Goal: Check status: Check status

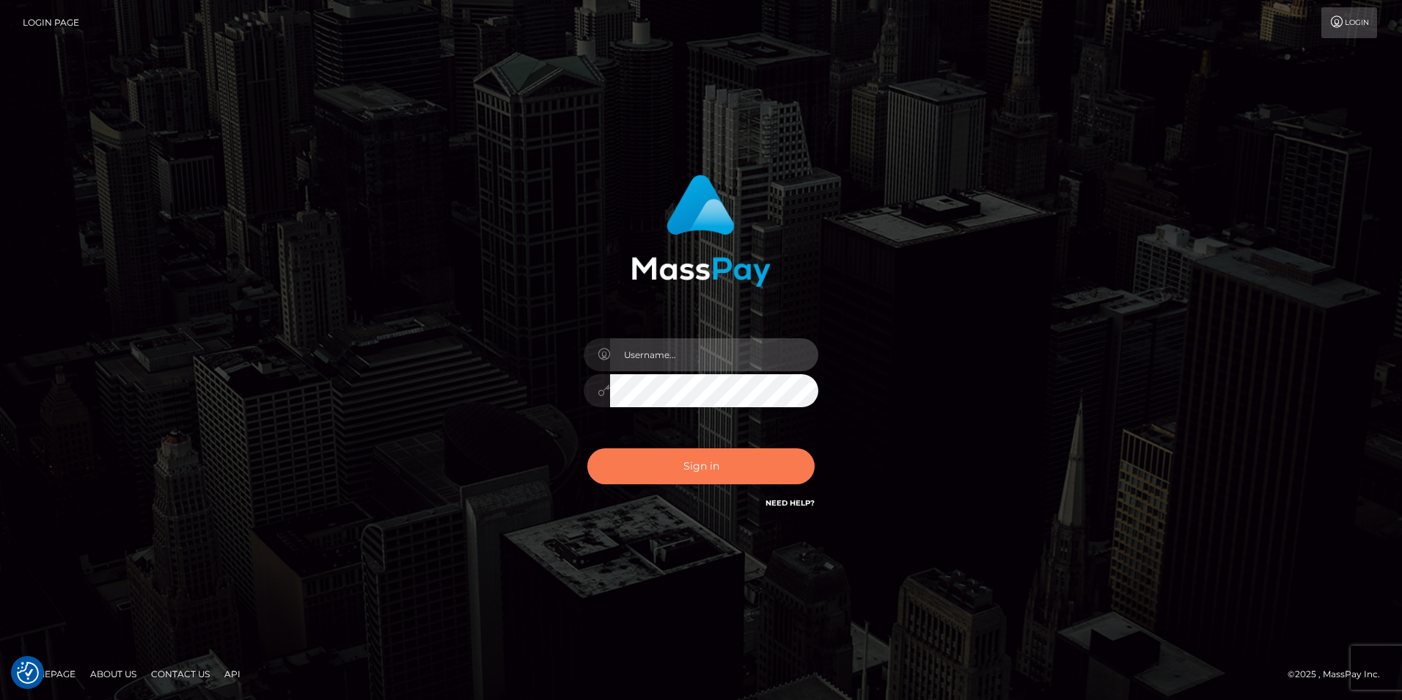
type input "india.of"
click at [721, 475] on button "Sign in" at bounding box center [700, 466] width 227 height 36
type input "india.of"
click at [721, 475] on button "Sign in" at bounding box center [700, 466] width 227 height 36
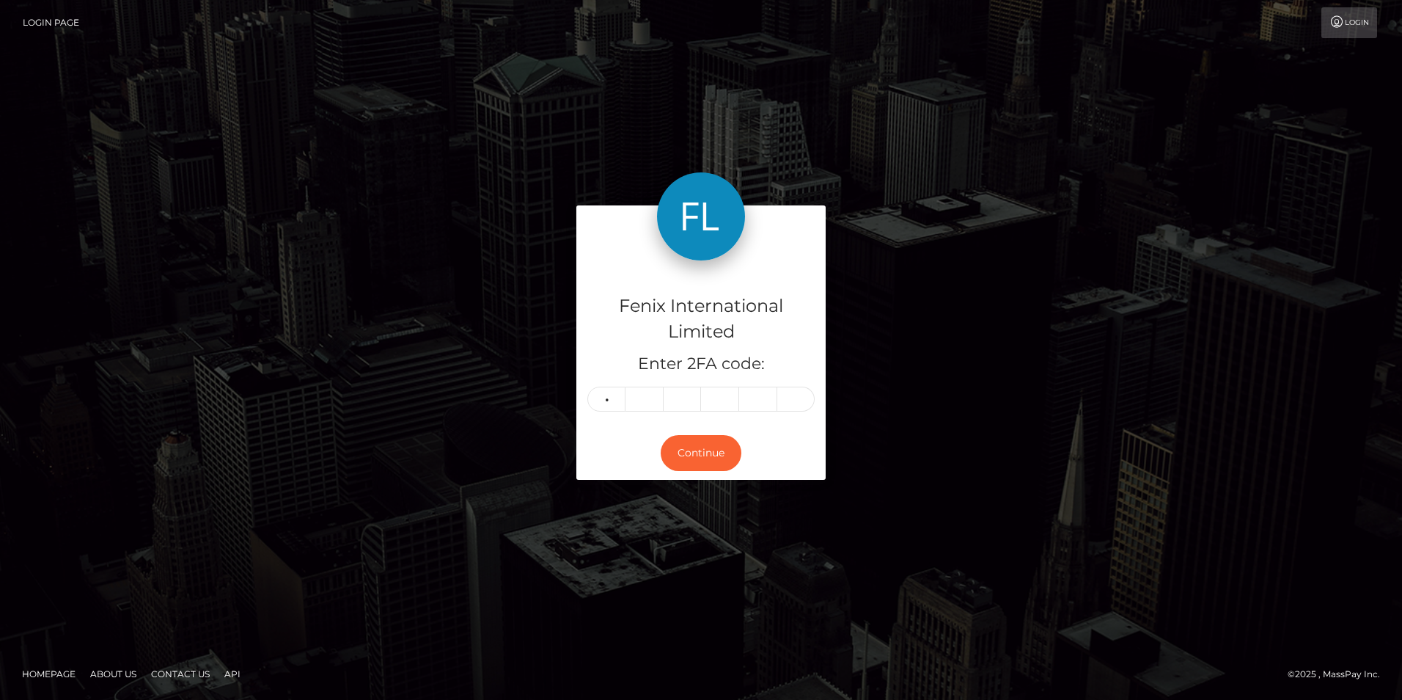
type input "6"
type input "3"
type input "1"
type input "3"
type input "1"
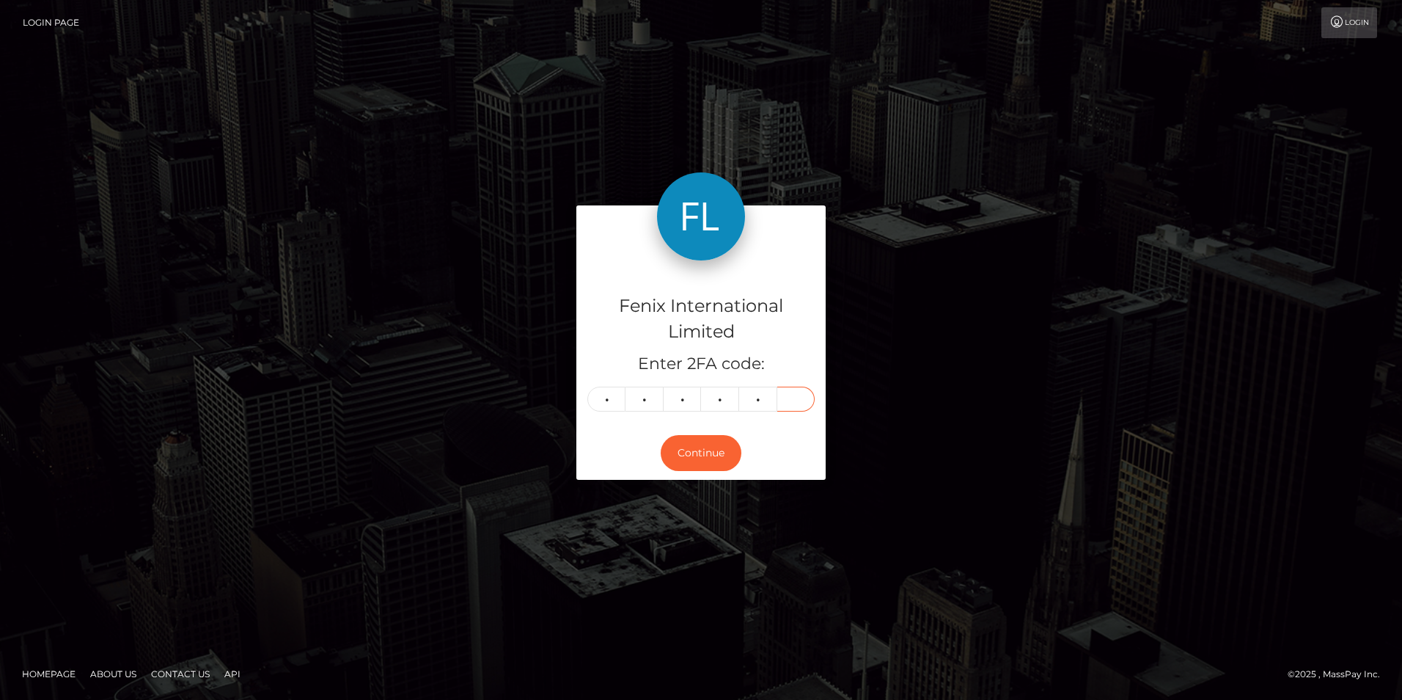
type input "4"
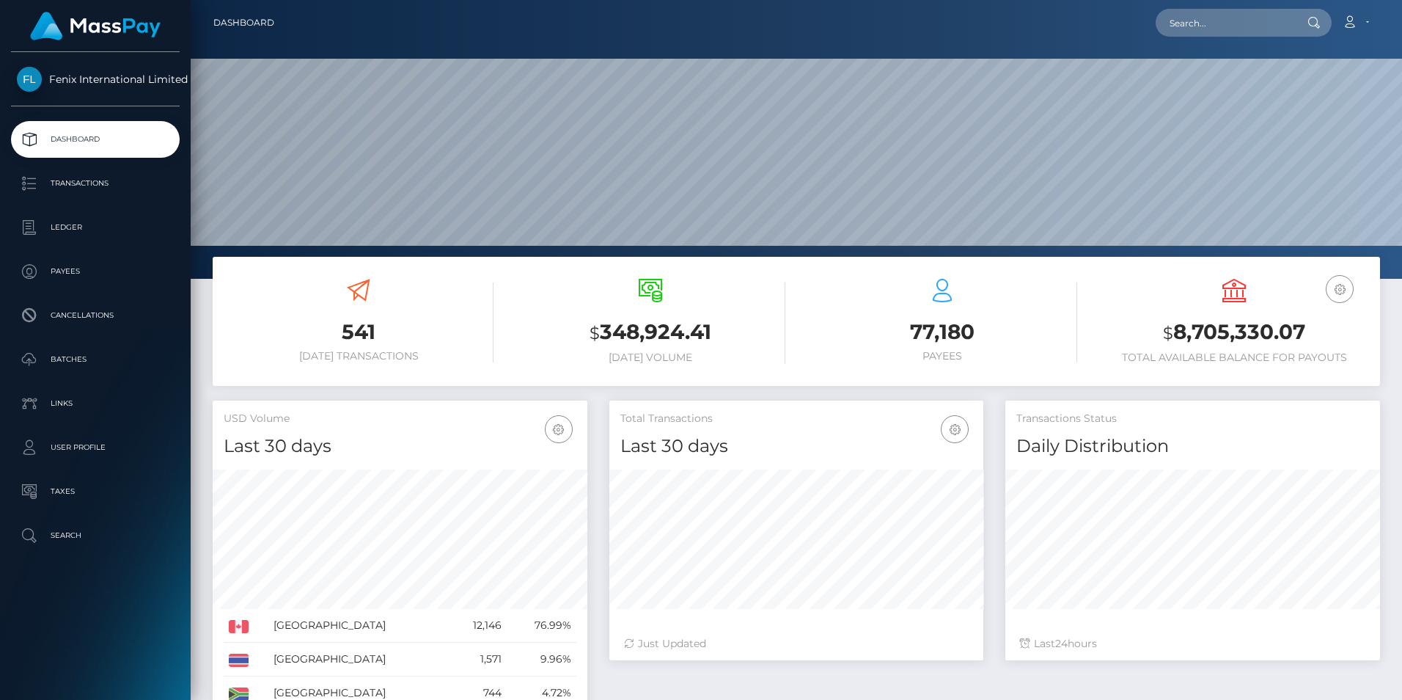
scroll to position [260, 374]
click at [116, 359] on p "Batches" at bounding box center [95, 359] width 157 height 22
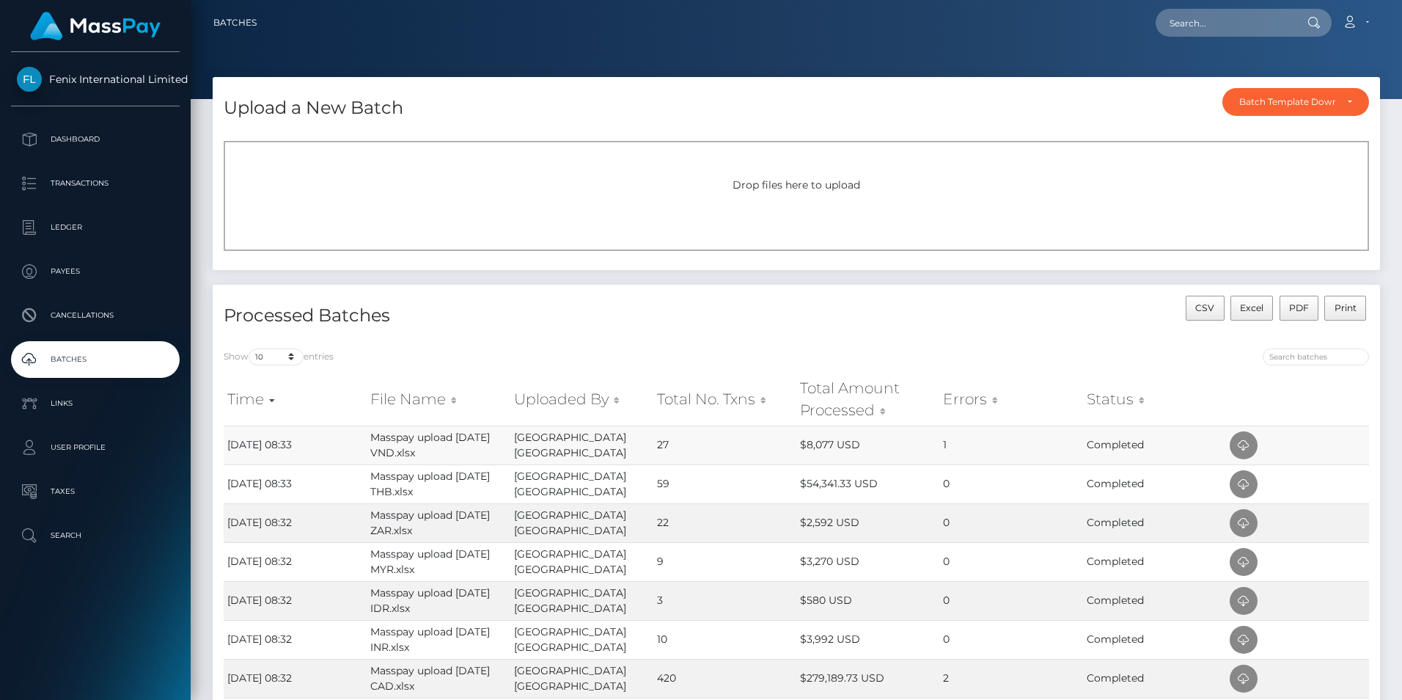
scroll to position [220, 0]
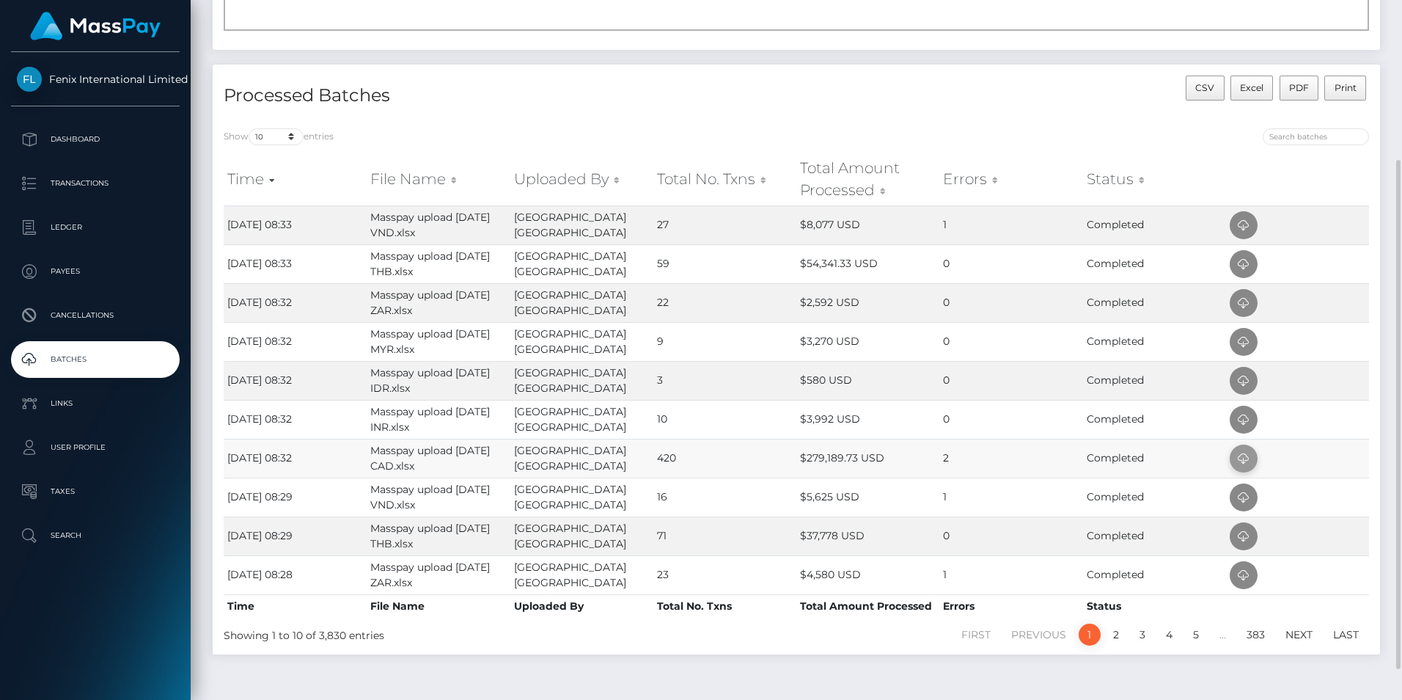
click at [1236, 453] on icon at bounding box center [1244, 459] width 18 height 18
click at [1343, 420] on td at bounding box center [1297, 419] width 143 height 39
click at [1248, 413] on icon at bounding box center [1244, 420] width 18 height 18
click at [1345, 382] on td at bounding box center [1297, 380] width 143 height 39
click at [1251, 378] on icon at bounding box center [1244, 381] width 18 height 18
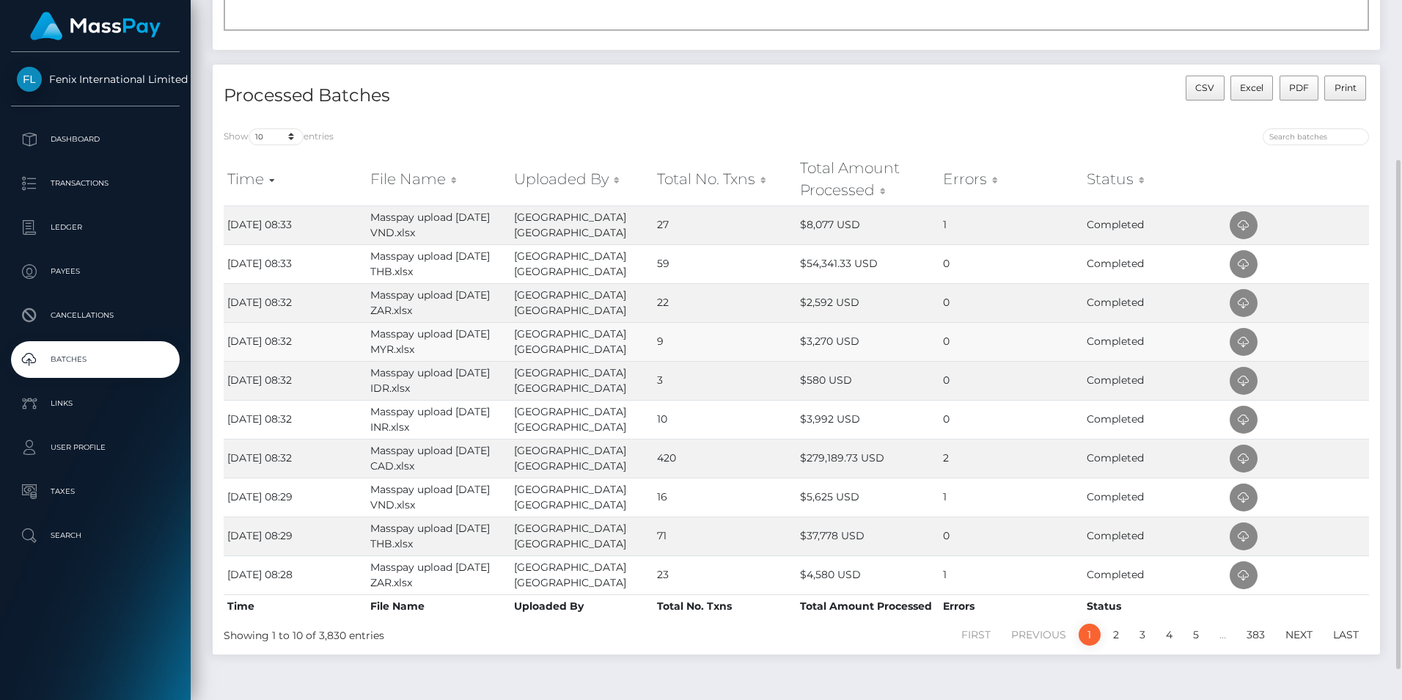
drag, startPoint x: 1341, startPoint y: 348, endPoint x: 1326, endPoint y: 348, distance: 15.4
click at [1341, 348] on td at bounding box center [1297, 341] width 143 height 39
click at [1253, 345] on span at bounding box center [1244, 342] width 28 height 28
click at [1337, 302] on td at bounding box center [1297, 302] width 143 height 39
click at [1243, 303] on icon at bounding box center [1244, 303] width 18 height 18
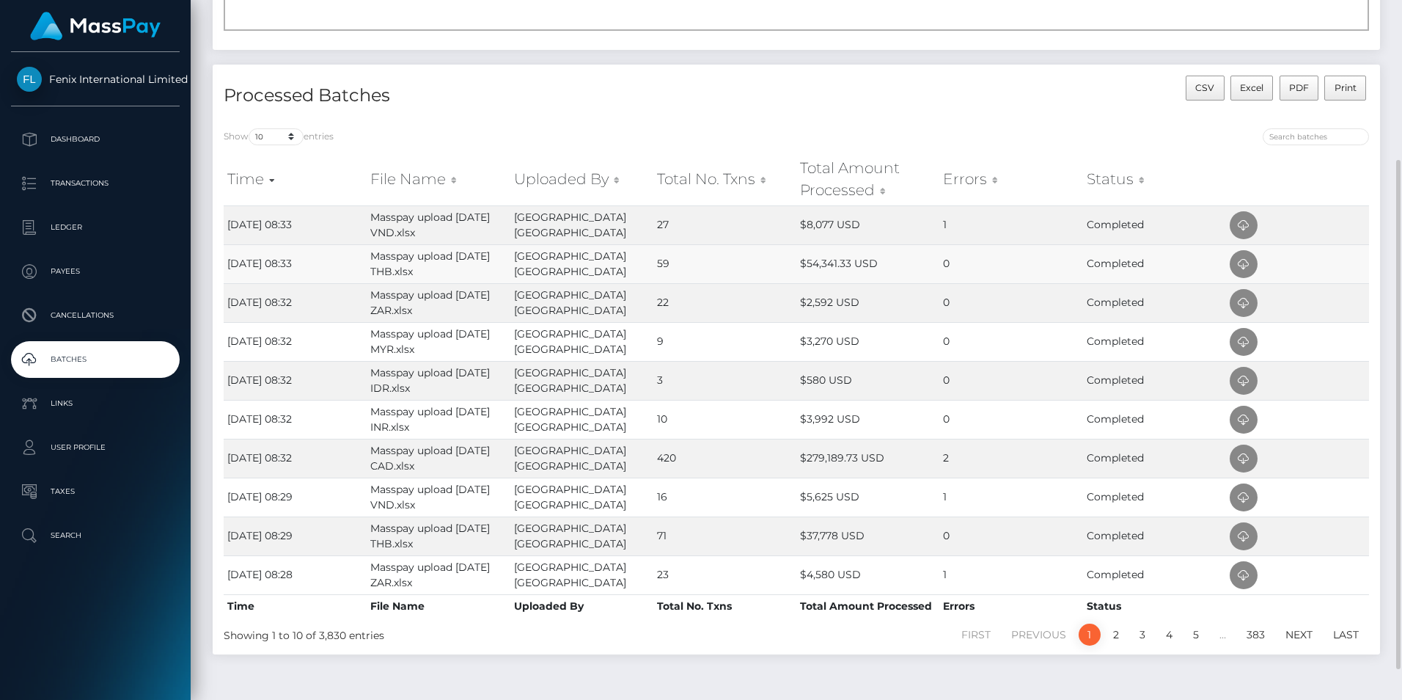
drag, startPoint x: 1347, startPoint y: 262, endPoint x: 1325, endPoint y: 264, distance: 21.4
click at [1347, 262] on td at bounding box center [1297, 263] width 143 height 39
click at [1252, 264] on icon at bounding box center [1244, 264] width 18 height 18
click at [1341, 214] on td at bounding box center [1297, 224] width 143 height 39
click at [1251, 223] on icon at bounding box center [1244, 225] width 18 height 18
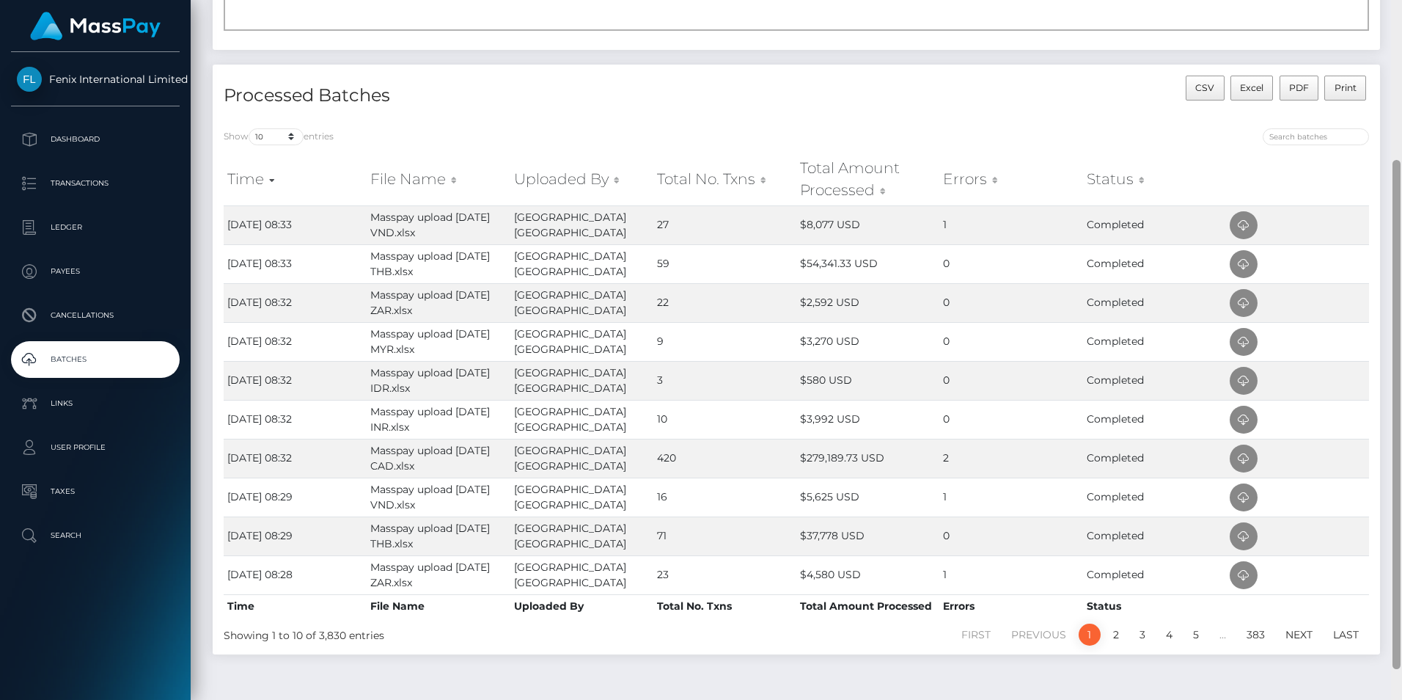
drag, startPoint x: 1391, startPoint y: 71, endPoint x: 1398, endPoint y: 72, distance: 7.4
click at [1391, 71] on div "Processed Batches CSV Excel PDF Print Show 10 25 50 All entries Time File Name …" at bounding box center [797, 367] width 1190 height 604
